Goal: Book appointment/travel/reservation

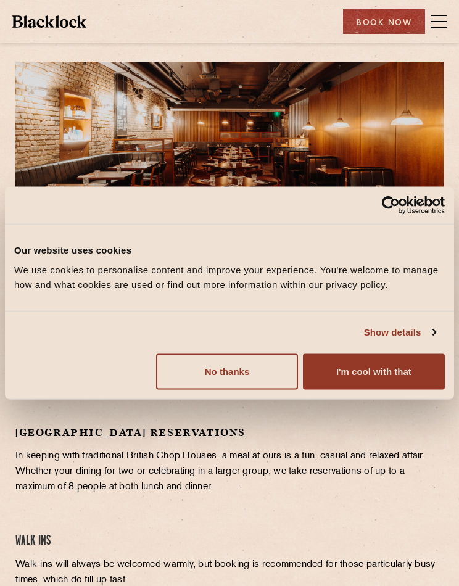
click at [387, 370] on button "I'm cool with that" at bounding box center [374, 372] width 142 height 36
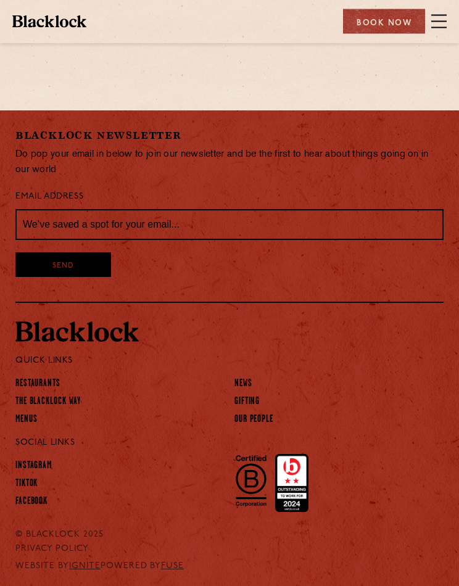
scroll to position [718, 0]
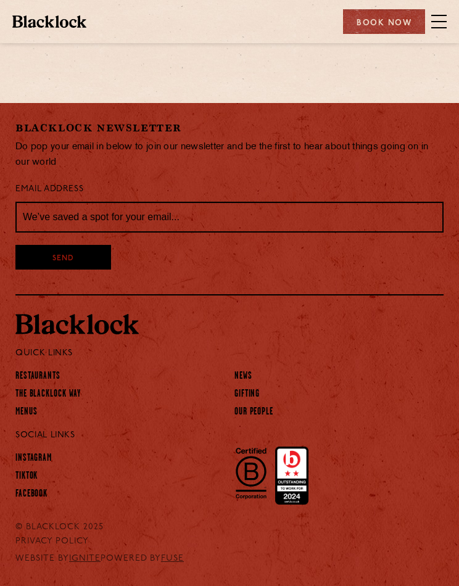
click at [56, 370] on link "Restaurants" at bounding box center [37, 376] width 45 height 12
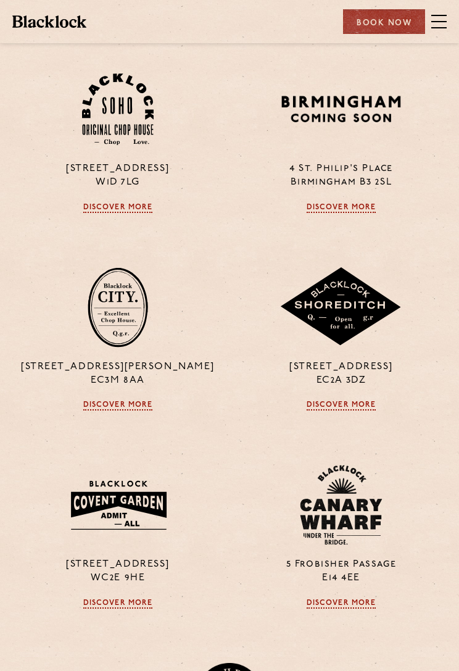
scroll to position [276, 0]
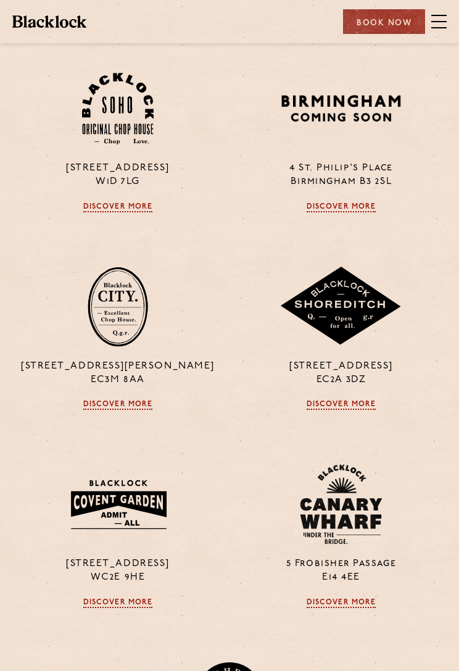
click at [136, 206] on link "Discover More" at bounding box center [118, 207] width 70 height 10
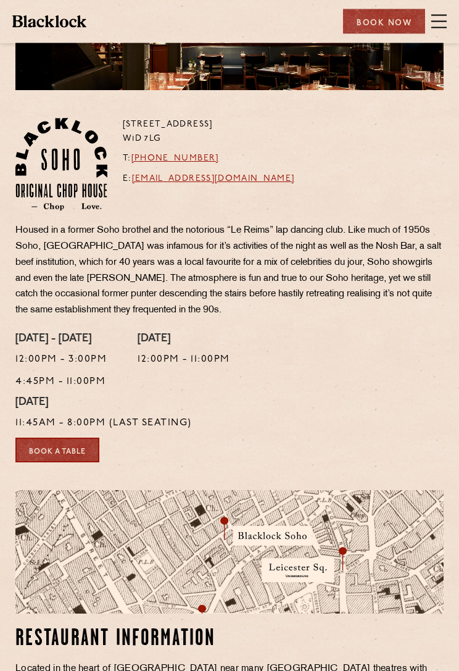
scroll to position [111, 0]
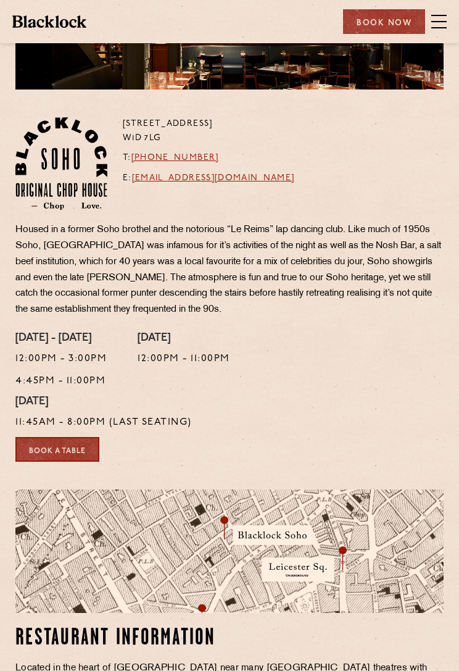
click at [83, 442] on link "Book a Table" at bounding box center [57, 449] width 84 height 25
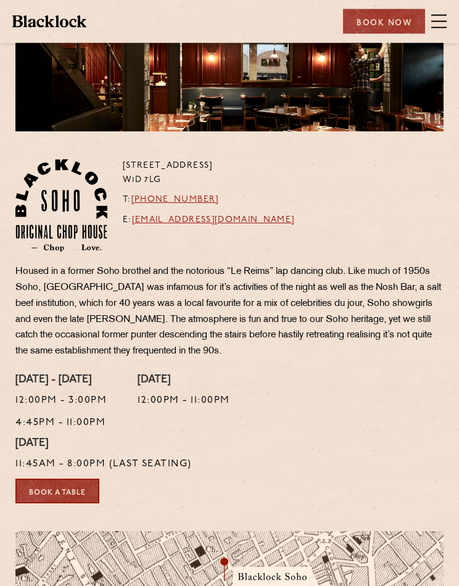
scroll to position [0, 0]
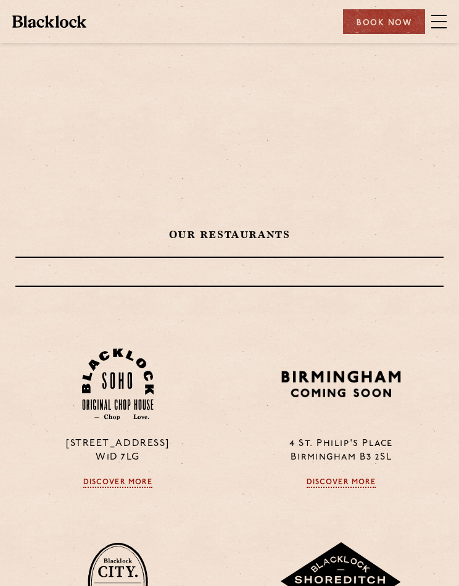
scroll to position [310, 0]
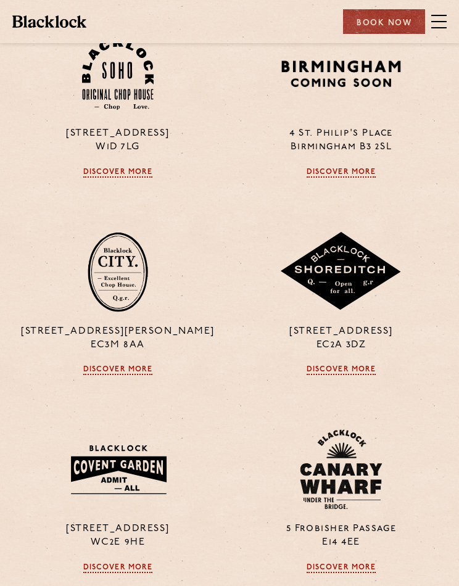
click at [122, 282] on img at bounding box center [118, 272] width 60 height 80
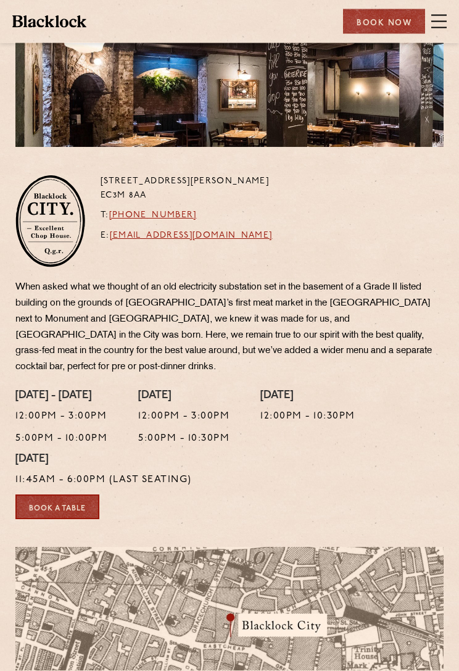
scroll to position [54, 0]
